Goal: Information Seeking & Learning: Learn about a topic

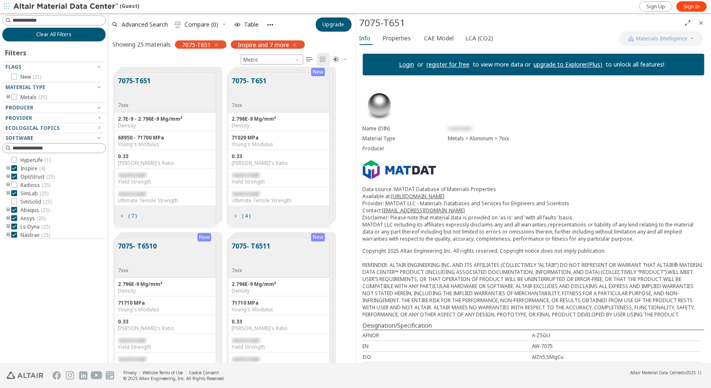
scroll to position [291, 241]
click at [47, 32] on span "Clear All Filters" at bounding box center [53, 34] width 35 height 7
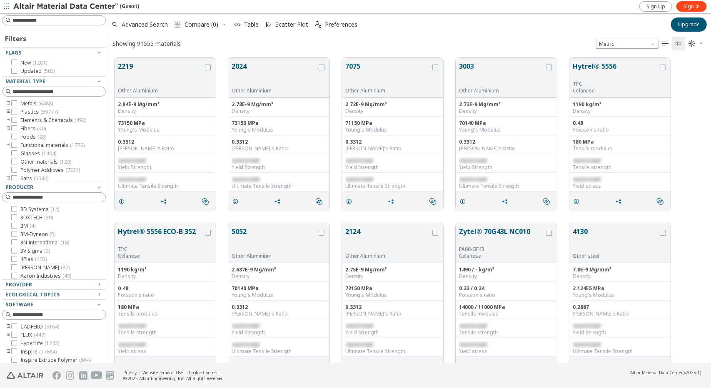
scroll to position [7, 7]
click at [16, 104] on icon at bounding box center [14, 103] width 6 height 6
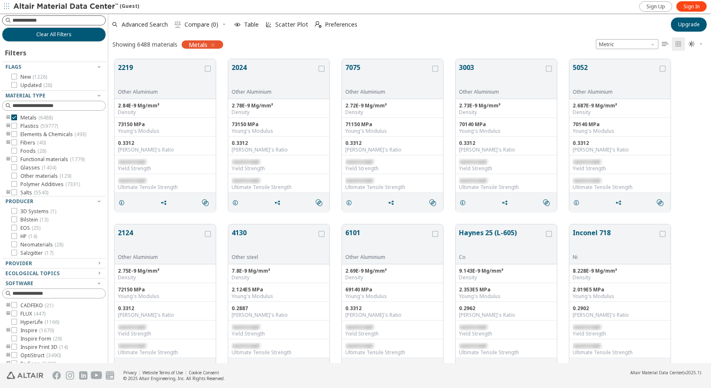
click at [46, 20] on input at bounding box center [58, 20] width 93 height 8
type input "**********"
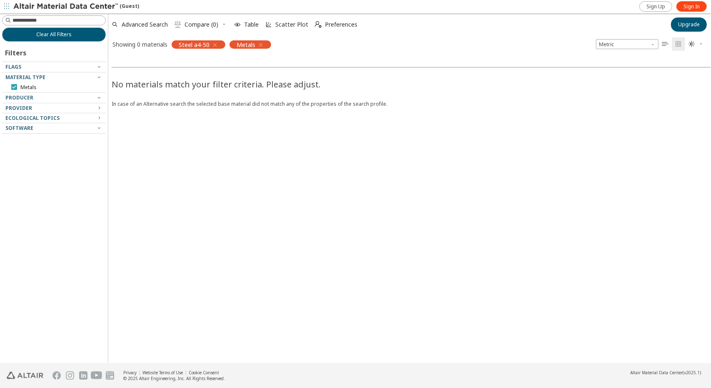
click at [15, 86] on icon at bounding box center [14, 87] width 6 height 6
click at [30, 19] on input at bounding box center [58, 20] width 93 height 8
type input "*****"
click at [59, 32] on span "Clear All Filters" at bounding box center [53, 34] width 35 height 7
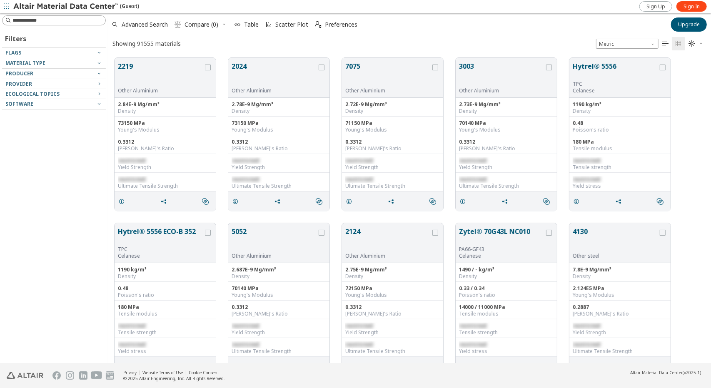
scroll to position [305, 596]
click at [686, 8] on span "Sign In" at bounding box center [691, 6] width 16 height 7
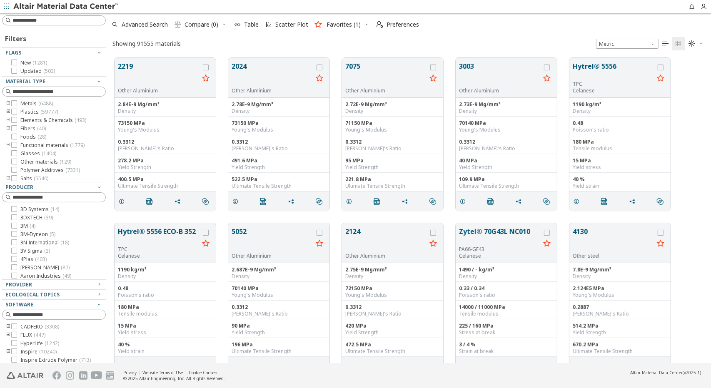
scroll to position [305, 596]
click at [701, 7] on icon "button" at bounding box center [703, 6] width 7 height 7
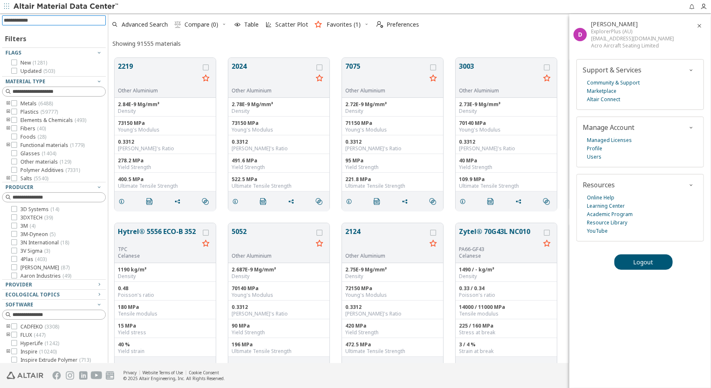
click at [27, 22] on input at bounding box center [55, 20] width 102 height 9
type input "*****"
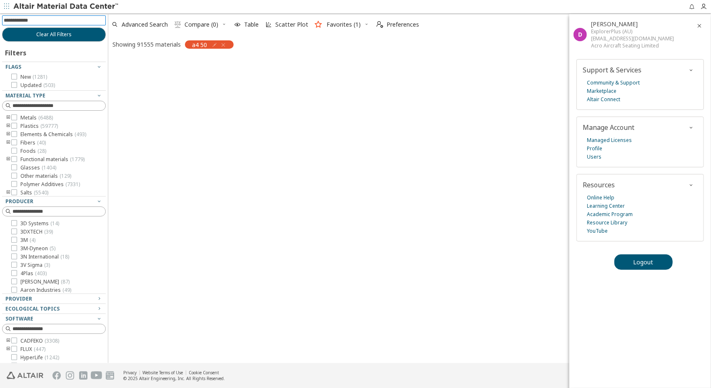
scroll to position [7, 7]
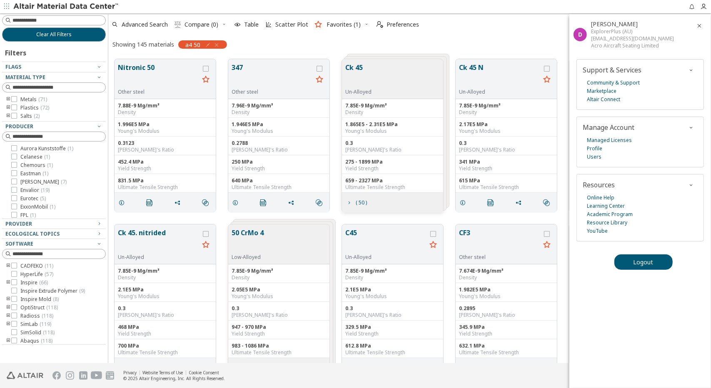
click at [696, 25] on icon "button" at bounding box center [699, 25] width 7 height 7
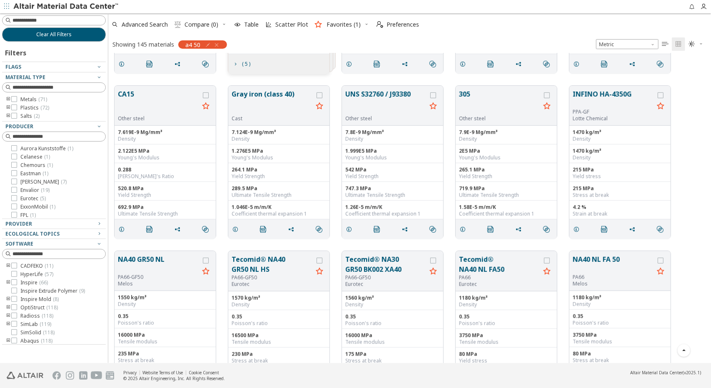
scroll to position [0, 0]
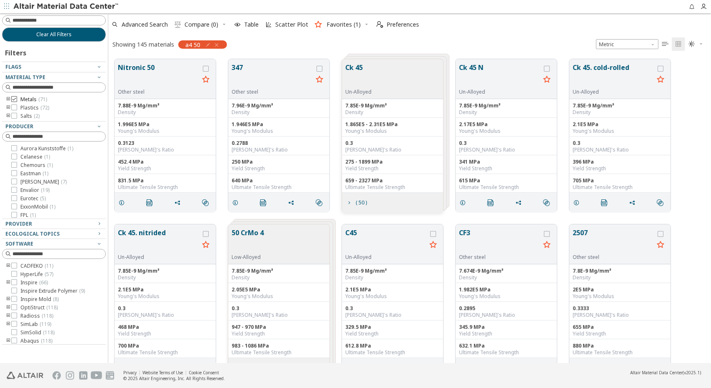
click at [12, 99] on icon at bounding box center [14, 99] width 6 height 6
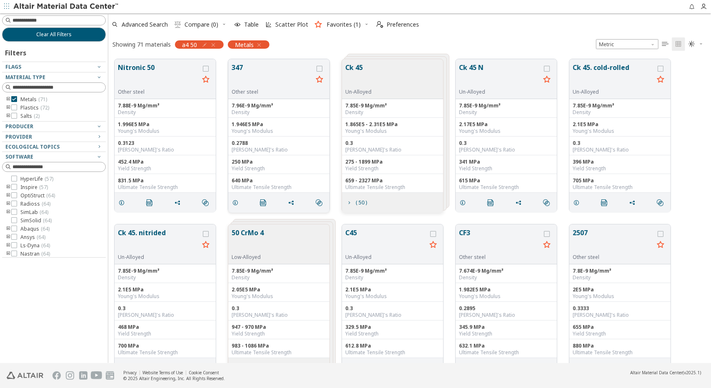
click at [258, 67] on button "347" at bounding box center [271, 75] width 81 height 26
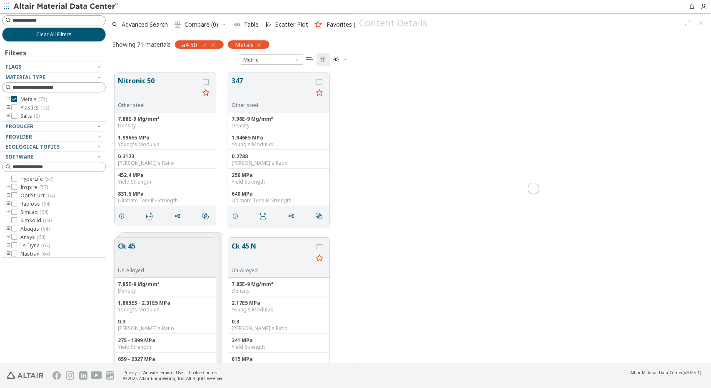
scroll to position [7, 7]
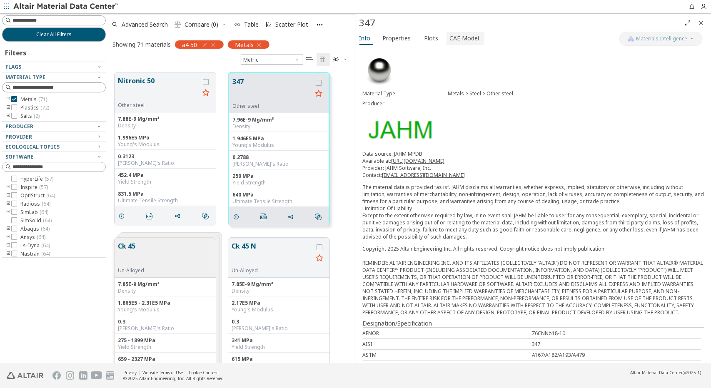
click at [450, 41] on span "CAE Model" at bounding box center [465, 38] width 30 height 13
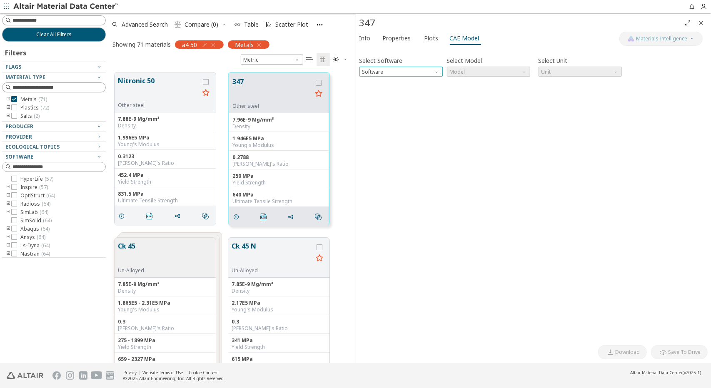
click at [436, 70] on span "Software" at bounding box center [437, 70] width 7 height 7
click at [380, 102] on span "Radioss" at bounding box center [373, 101] width 20 height 7
click at [521, 72] on span "Model" at bounding box center [488, 72] width 83 height 10
click at [498, 92] on span "Law36" at bounding box center [488, 92] width 77 height 6
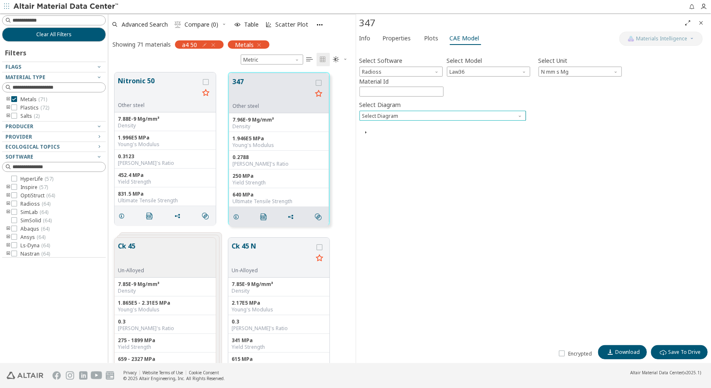
click at [520, 116] on span "Select Diagram" at bounding box center [520, 114] width 7 height 7
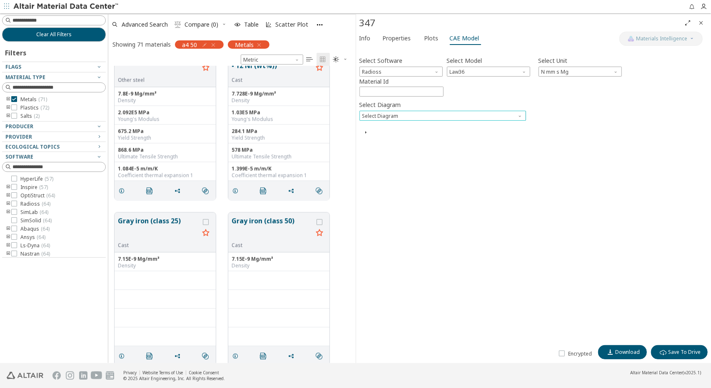
scroll to position [1190, 0]
